Goal: Task Accomplishment & Management: Use online tool/utility

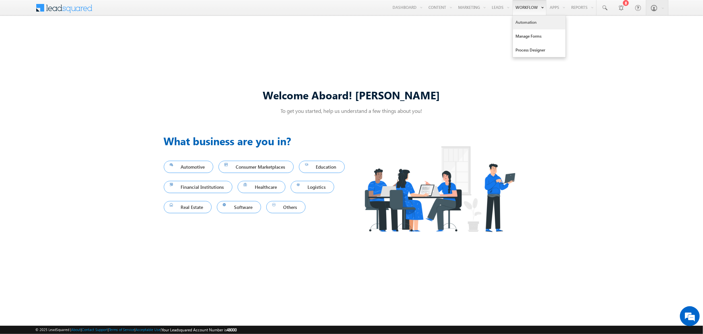
click at [522, 25] on link "Automation" at bounding box center [539, 22] width 53 height 14
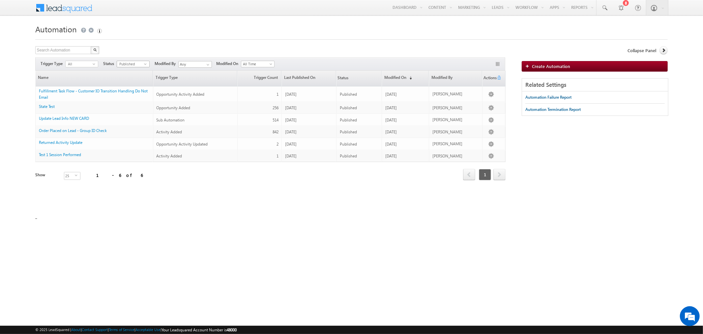
click at [140, 63] on span "Published" at bounding box center [130, 64] width 27 height 6
click at [134, 75] on li "Draft" at bounding box center [133, 77] width 32 height 7
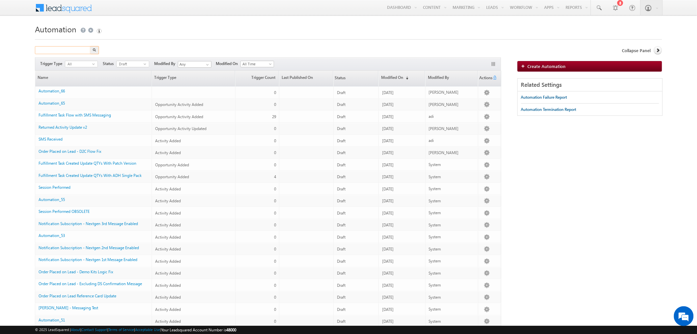
click at [68, 49] on input "text" at bounding box center [63, 50] width 56 height 8
type input "activity"
click at [90, 46] on button "button" at bounding box center [94, 50] width 9 height 8
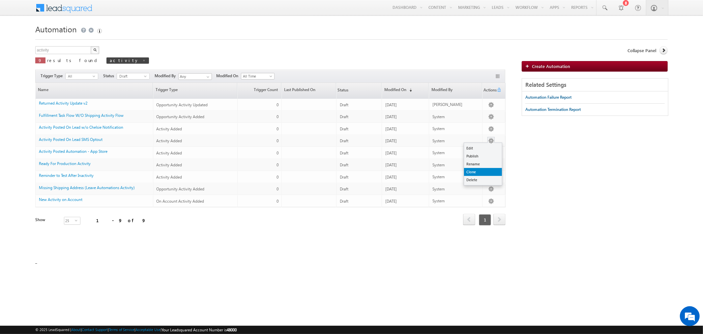
click at [482, 173] on link "Clone" at bounding box center [483, 172] width 38 height 8
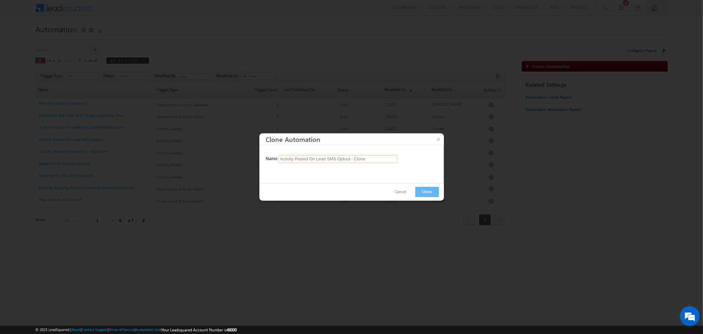
click at [369, 156] on input "Activity Posted On Lead SMS Optout - Clone" at bounding box center [338, 159] width 119 height 8
type input "Activity Posted On Lead - New Special User Type Logic"
click at [428, 192] on button "Clone" at bounding box center [427, 192] width 24 height 10
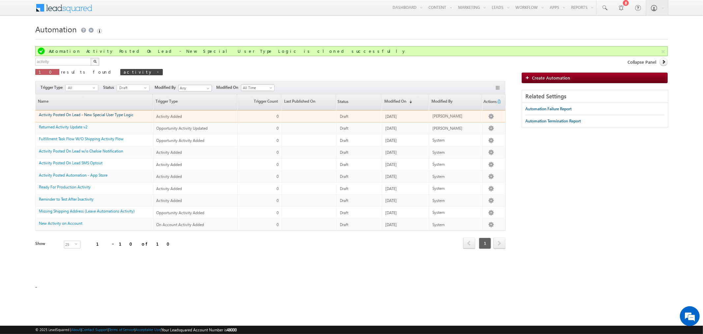
click at [120, 113] on link "Activity Posted On Lead - New Special User Type Logic" at bounding box center [86, 114] width 95 height 5
